Goal: Task Accomplishment & Management: Use online tool/utility

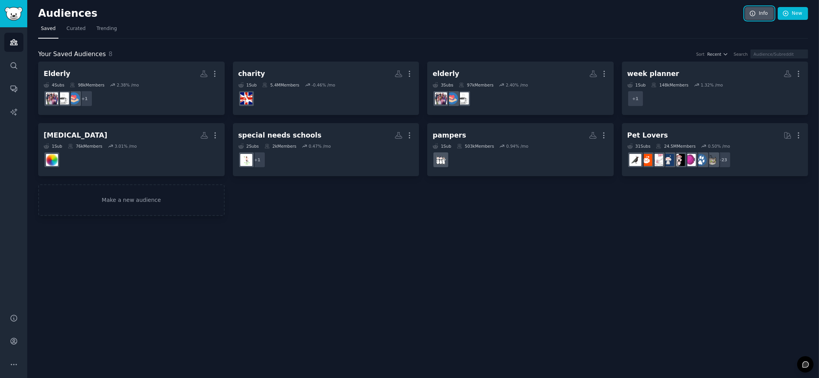
click at [764, 16] on link "Info" at bounding box center [759, 13] width 29 height 13
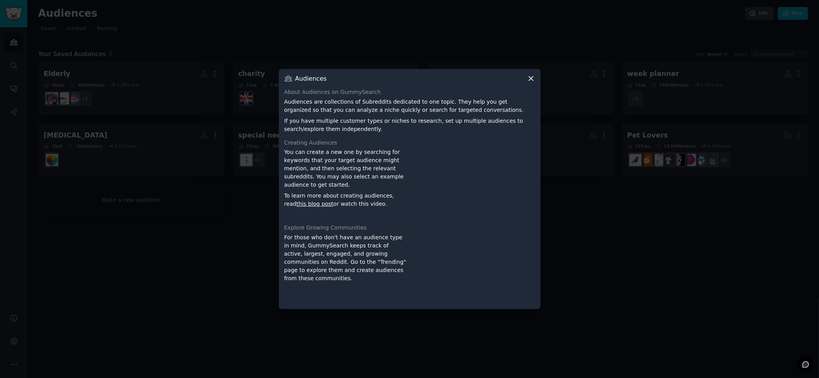
click at [531, 79] on icon at bounding box center [531, 79] width 4 height 4
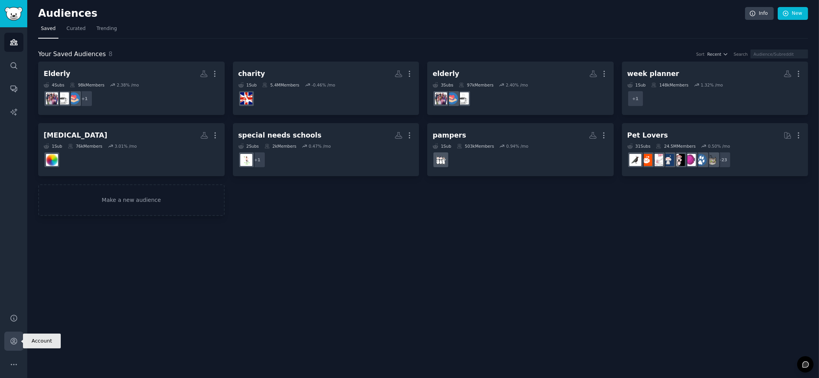
click at [16, 343] on icon "Sidebar" at bounding box center [14, 341] width 6 height 6
click at [106, 28] on span "Trending" at bounding box center [107, 28] width 20 height 7
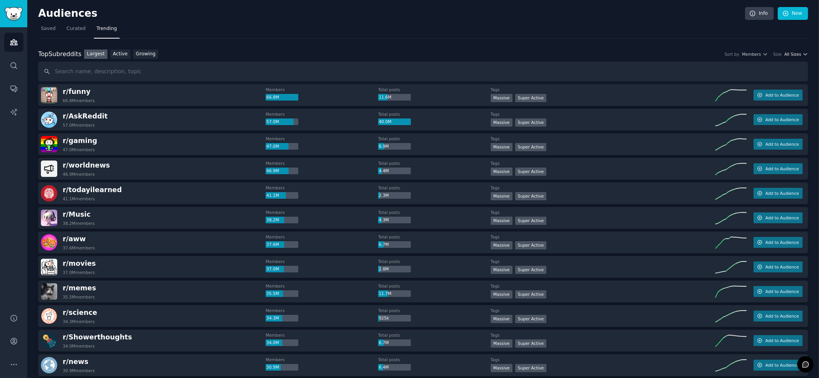
click at [797, 54] on span "All Sizes" at bounding box center [793, 53] width 17 height 5
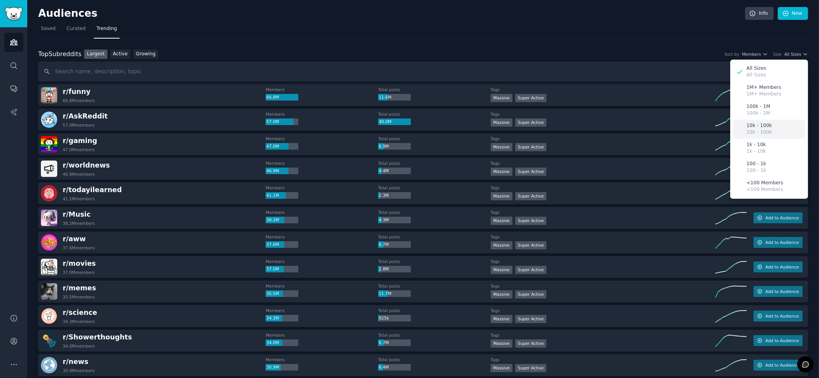
click at [758, 130] on p "10k - 100k" at bounding box center [759, 132] width 25 height 7
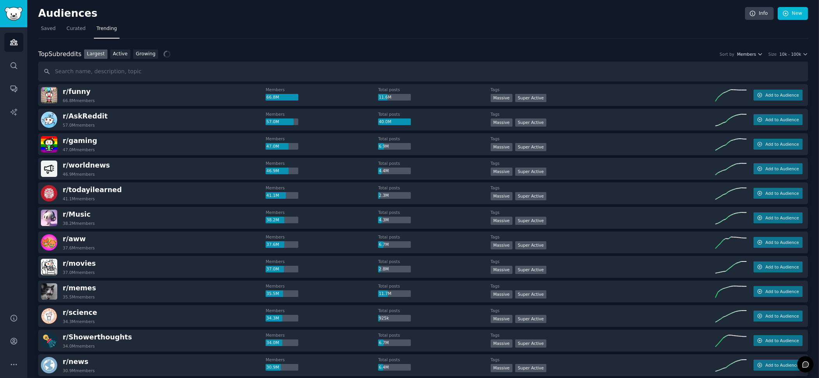
click at [760, 55] on icon "button" at bounding box center [760, 54] width 3 height 2
click at [781, 52] on span "10k - 100k" at bounding box center [791, 53] width 22 height 5
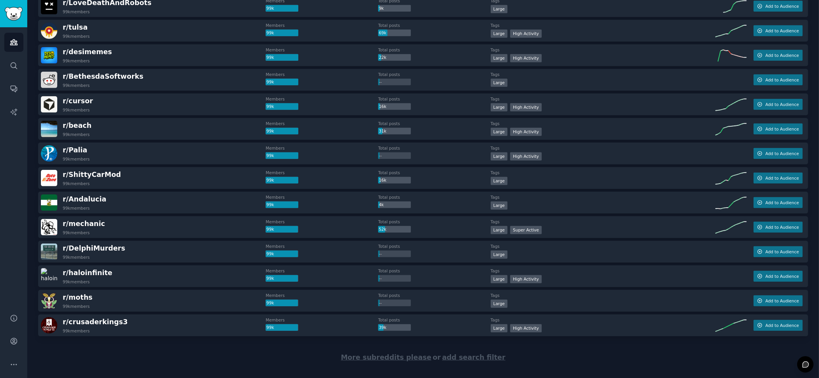
scroll to position [983, 0]
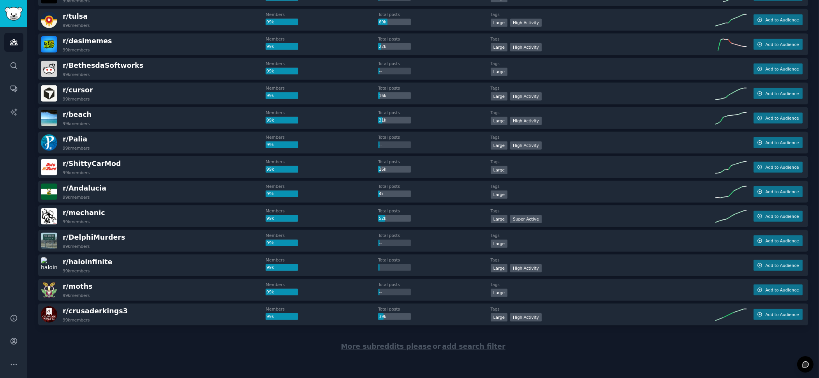
click at [412, 346] on span "More subreddits please" at bounding box center [386, 346] width 90 height 8
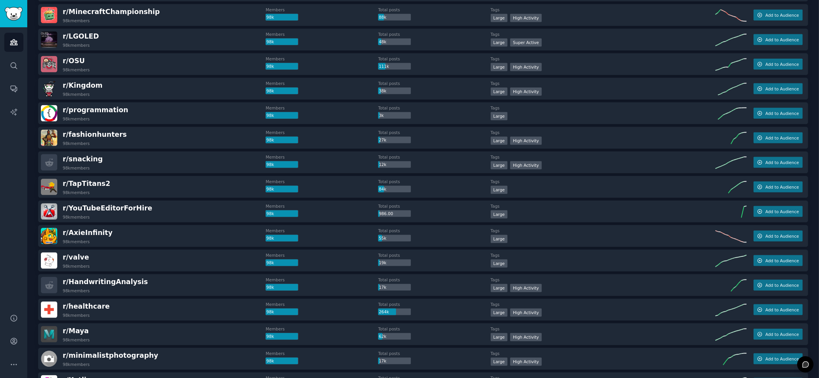
scroll to position [1593, 0]
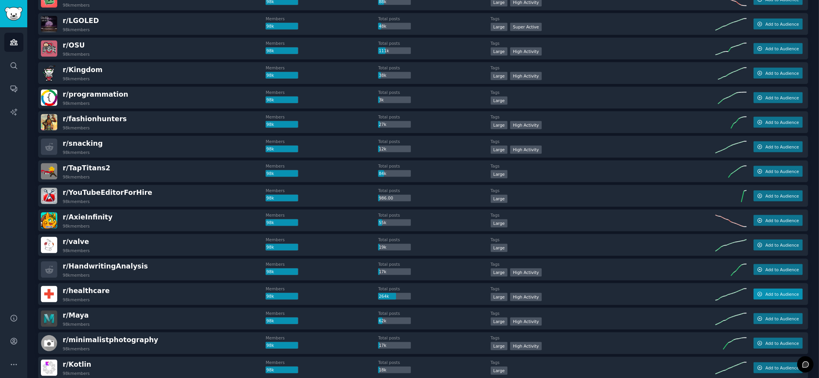
click at [782, 293] on span "Add to Audience" at bounding box center [783, 293] width 34 height 5
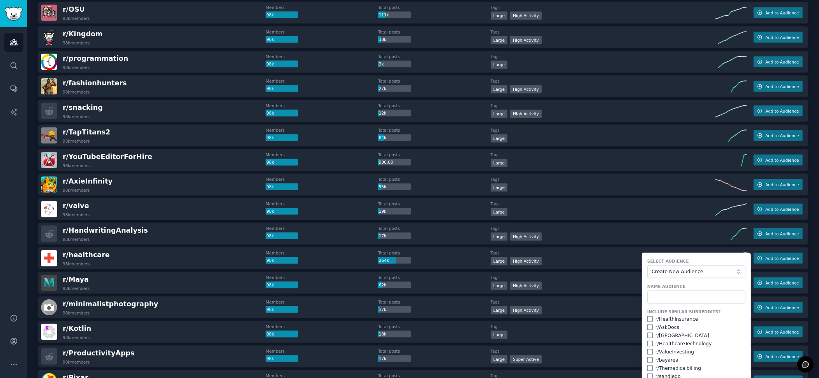
scroll to position [1656, 0]
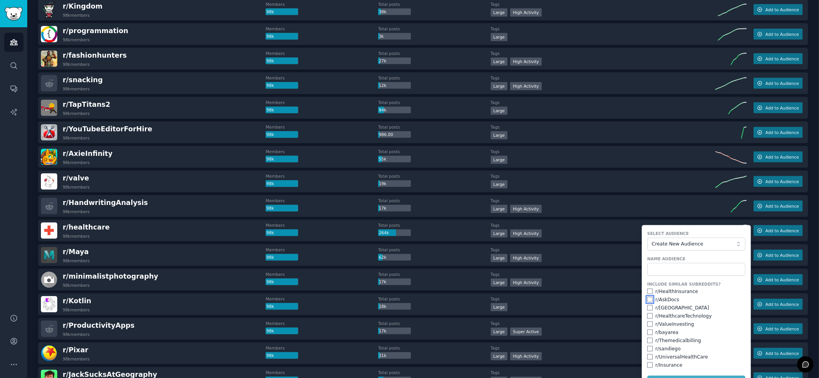
click at [650, 299] on input "checkbox" at bounding box center [650, 299] width 5 height 5
checkbox input "true"
click at [648, 289] on input "checkbox" at bounding box center [650, 291] width 5 height 5
checkbox input "true"
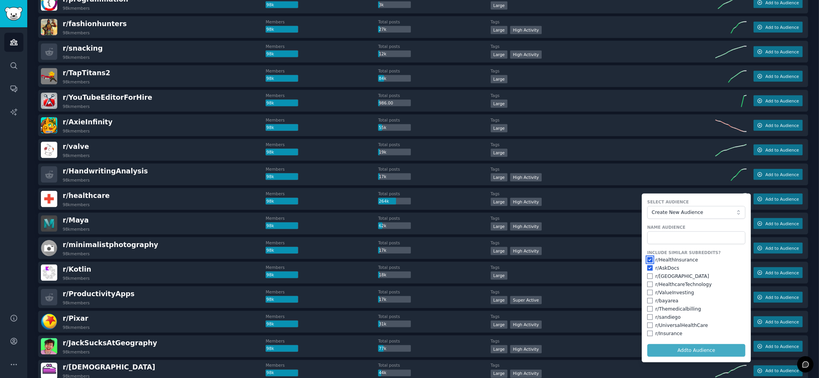
scroll to position [1721, 0]
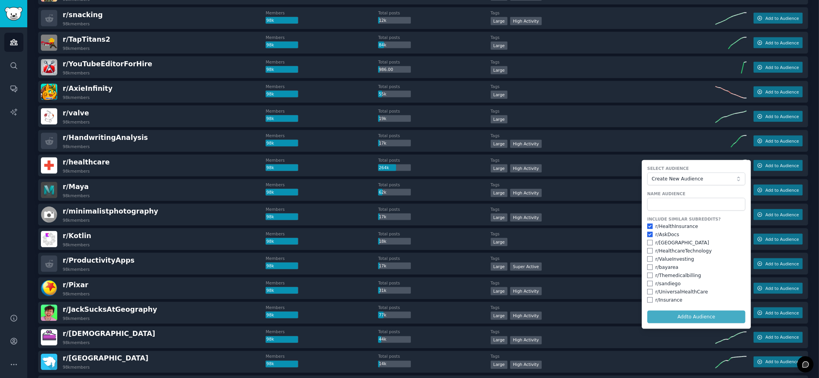
click at [691, 316] on form "Select Audience Create New Audience Name Audience Include Similar Subreddits? r…" at bounding box center [696, 244] width 109 height 169
click at [695, 314] on form "Select Audience Create New Audience Name Audience Include Similar Subreddits? r…" at bounding box center [696, 244] width 109 height 169
click at [680, 205] on input "text" at bounding box center [697, 204] width 98 height 13
type input "Health"
click at [686, 318] on button "Add to Audience" at bounding box center [697, 317] width 98 height 13
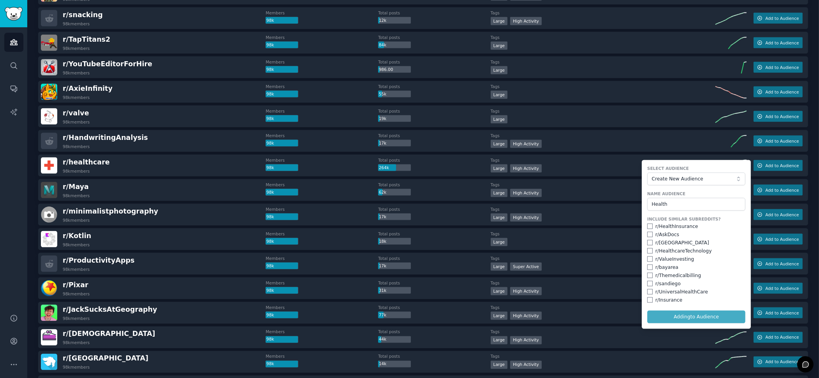
checkbox input "false"
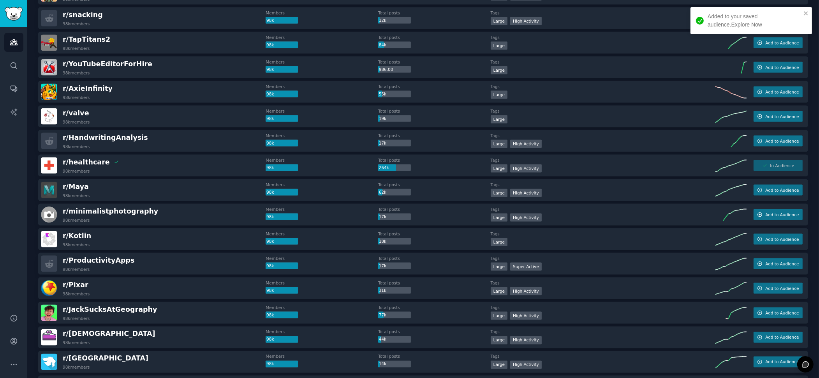
click at [732, 24] on link "Explore Now" at bounding box center [747, 24] width 31 height 6
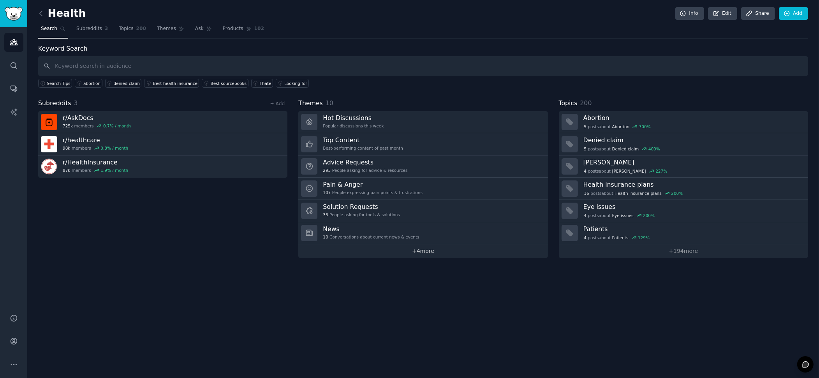
click at [422, 251] on link "+ 4 more" at bounding box center [422, 251] width 249 height 14
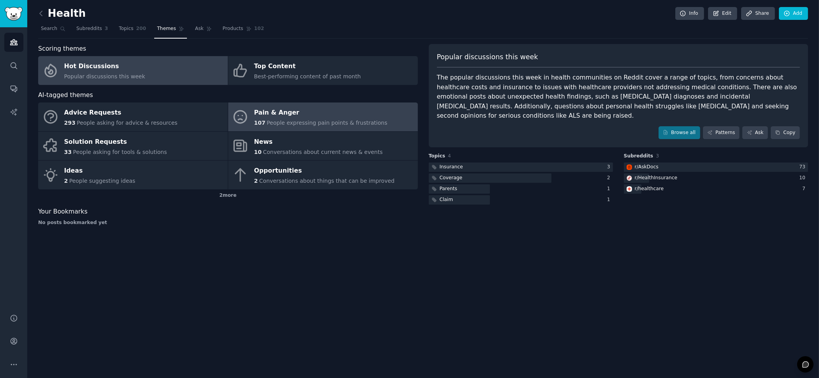
click at [294, 115] on div "Pain & Anger" at bounding box center [320, 113] width 133 height 12
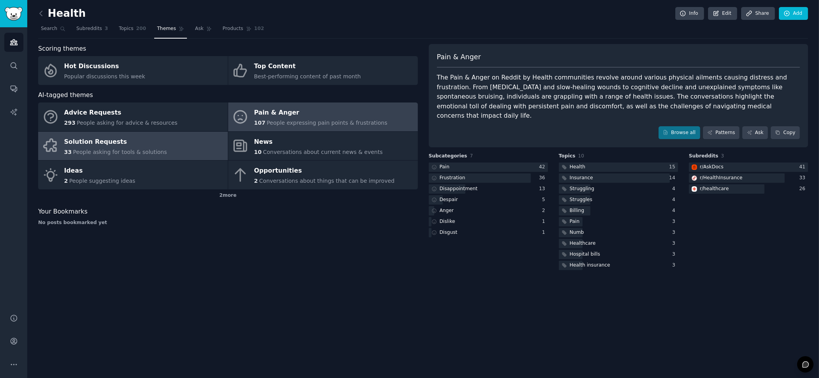
click at [102, 140] on div "Solution Requests" at bounding box center [115, 142] width 103 height 12
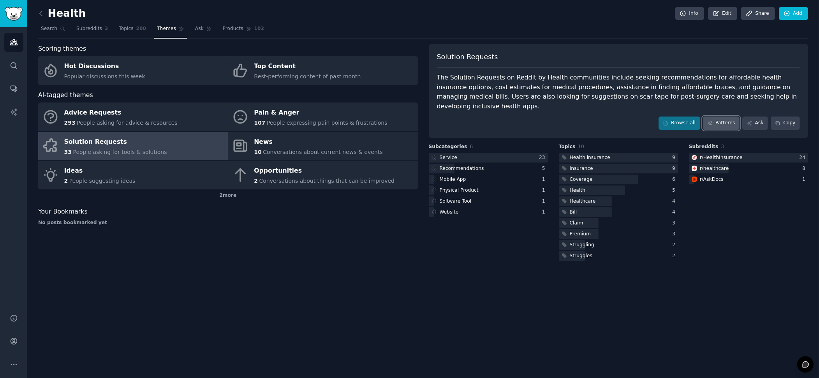
click at [719, 116] on link "Patterns" at bounding box center [721, 122] width 37 height 13
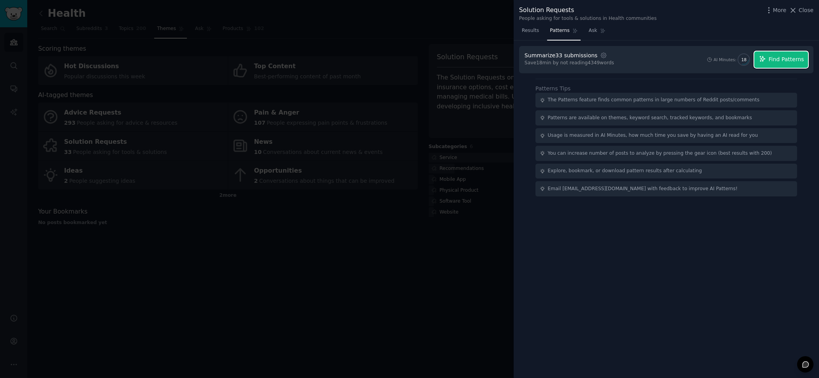
click at [777, 60] on span "Find Patterns" at bounding box center [786, 59] width 35 height 8
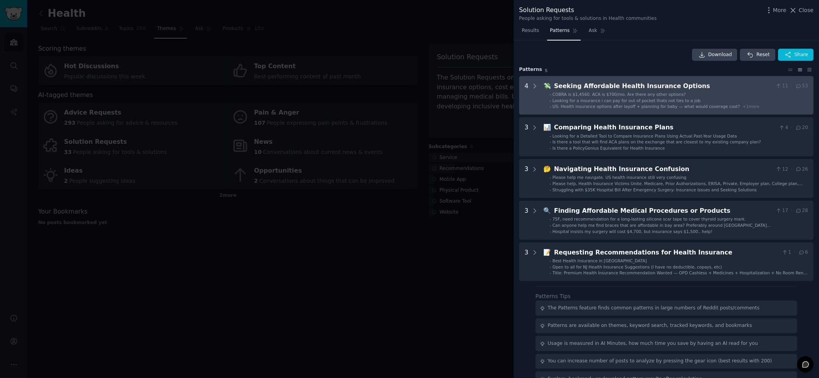
click at [612, 83] on div "Seeking Affordable Health Insurance Options" at bounding box center [663, 86] width 219 height 10
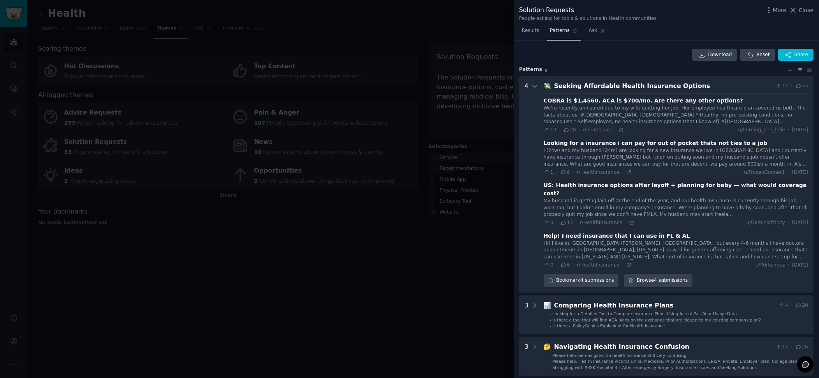
scroll to position [35, 0]
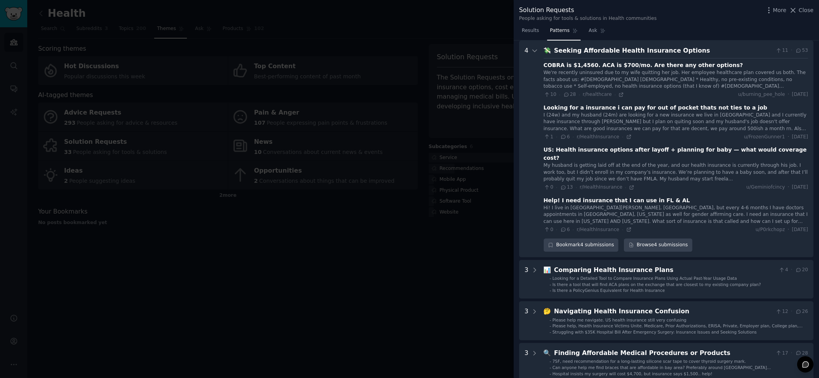
click at [598, 49] on div "Seeking Affordable Health Insurance Options" at bounding box center [663, 51] width 219 height 10
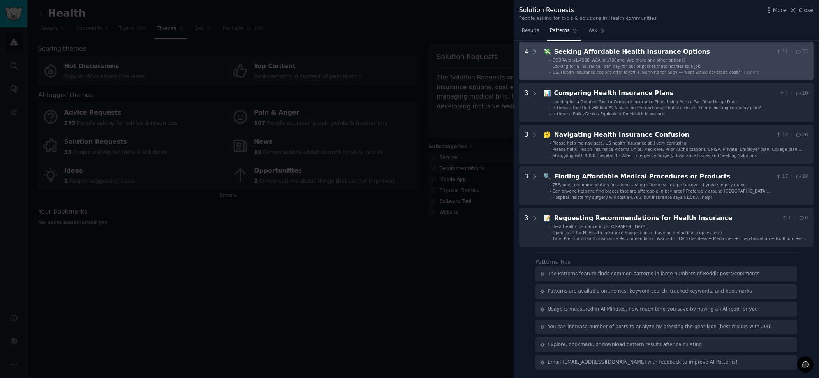
scroll to position [34, 0]
